Goal: Task Accomplishment & Management: Use online tool/utility

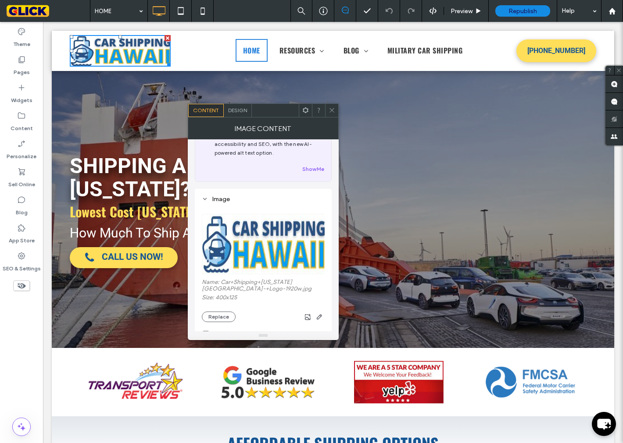
scroll to position [49, 0]
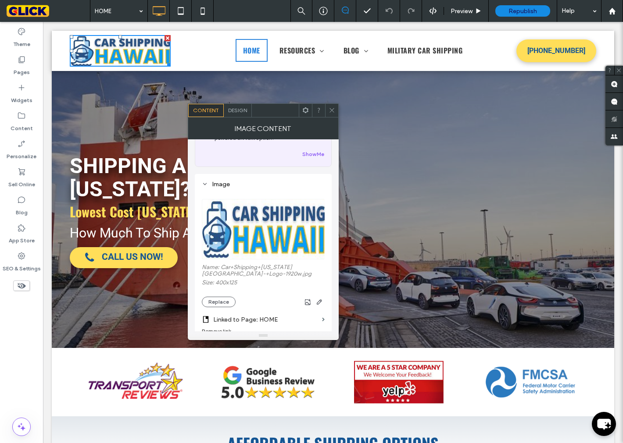
click at [264, 274] on label "Name: Car+Shipping+[US_STATE][GEOGRAPHIC_DATA]-+Logo-1920w.jpg" at bounding box center [263, 271] width 123 height 15
click at [211, 306] on button "Replace" at bounding box center [219, 302] width 34 height 11
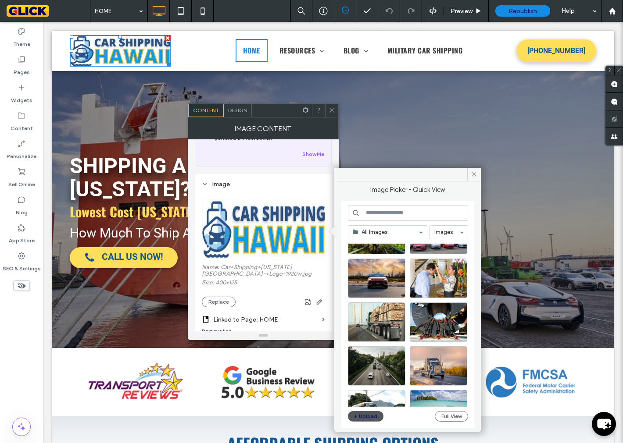
scroll to position [243, 0]
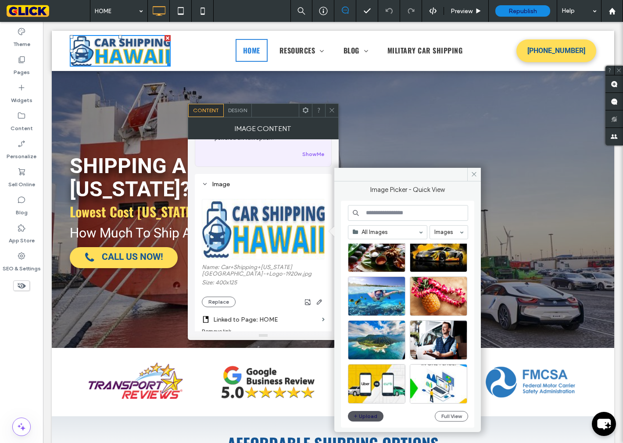
click at [370, 420] on button "Upload" at bounding box center [366, 416] width 36 height 11
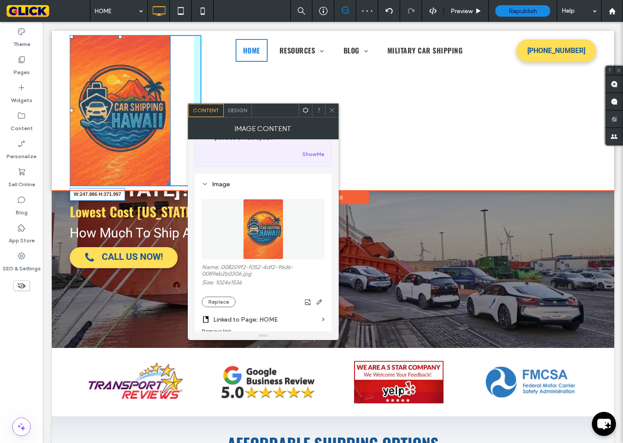
drag, startPoint x: 168, startPoint y: 183, endPoint x: 207, endPoint y: 182, distance: 39.5
click at [171, 186] on div at bounding box center [167, 183] width 7 height 7
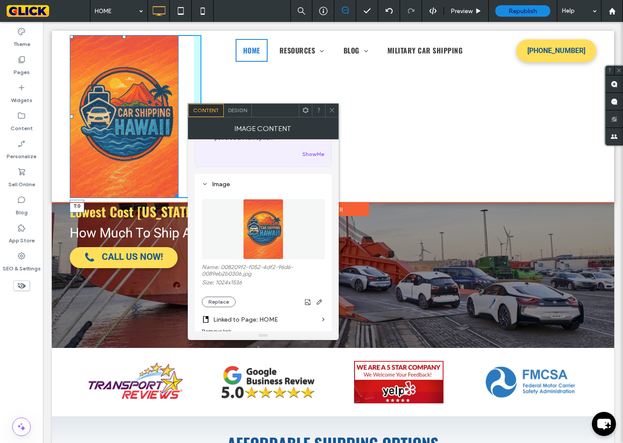
drag, startPoint x: 124, startPoint y: 36, endPoint x: 167, endPoint y: 58, distance: 48.5
click at [124, 35] on div at bounding box center [124, 37] width 4 height 4
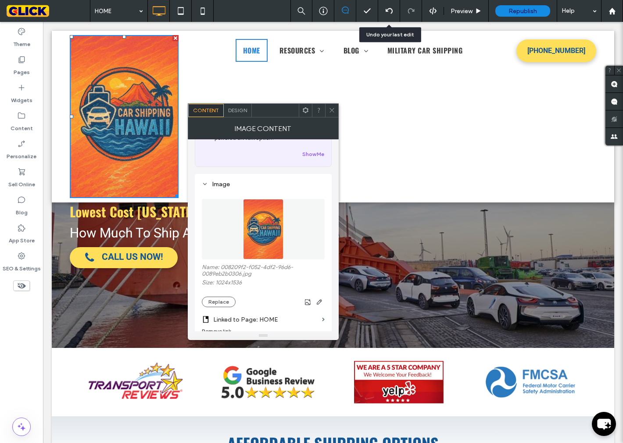
click at [393, 13] on div at bounding box center [388, 10] width 21 height 7
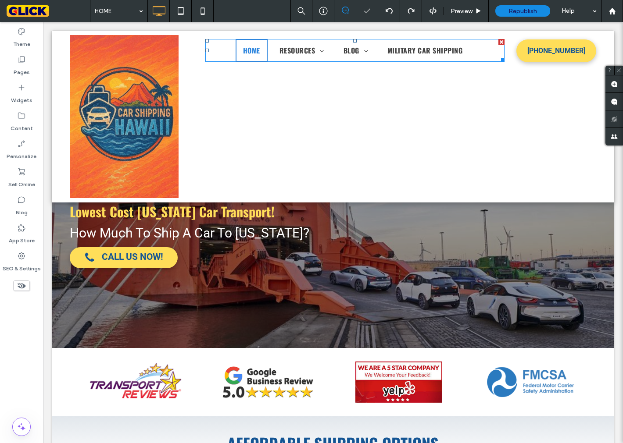
scroll to position [0, 0]
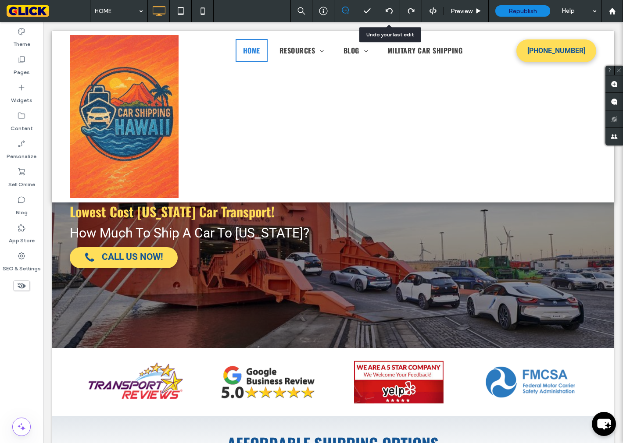
click at [381, 15] on div at bounding box center [389, 11] width 22 height 22
click at [389, 11] on icon at bounding box center [389, 10] width 7 height 7
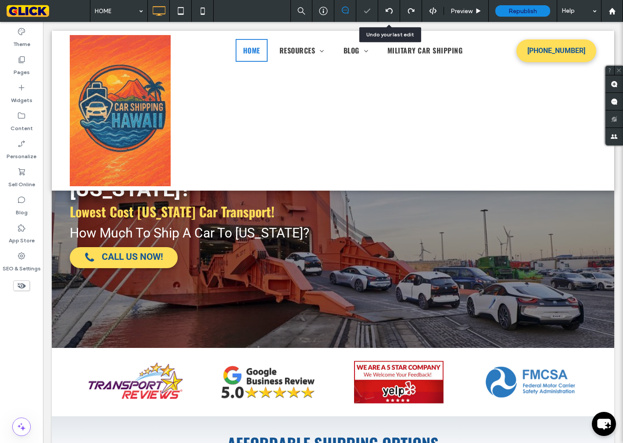
click at [388, 11] on icon at bounding box center [389, 10] width 7 height 7
